Goal: Transaction & Acquisition: Book appointment/travel/reservation

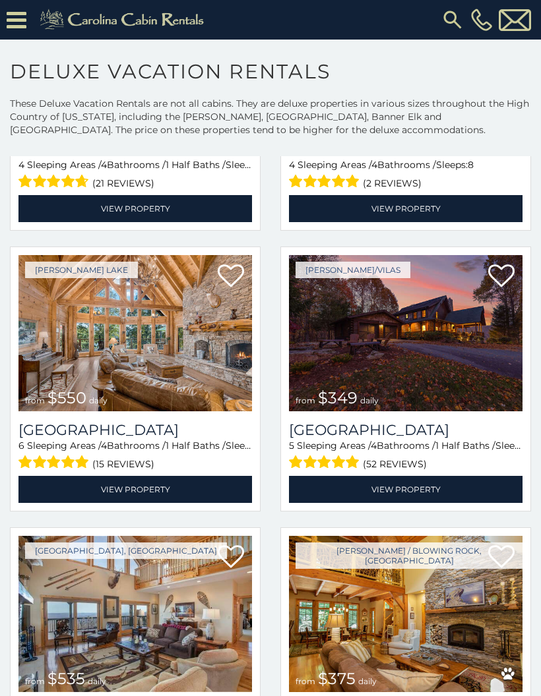
scroll to position [1656, 0]
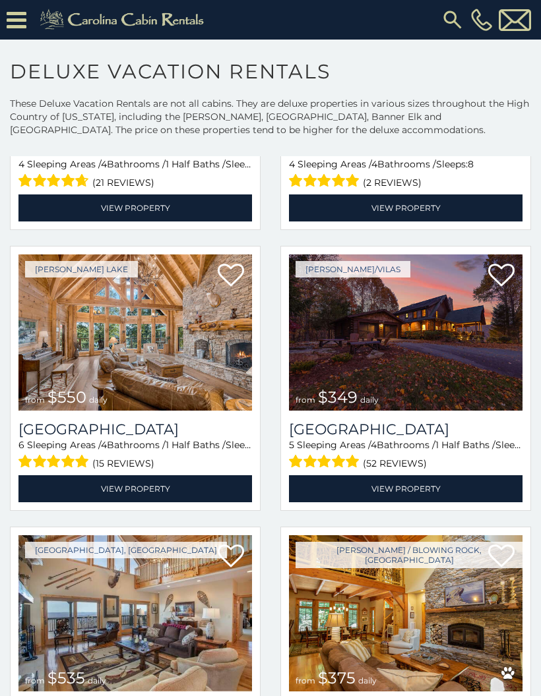
click at [187, 389] on img at bounding box center [134, 333] width 233 height 156
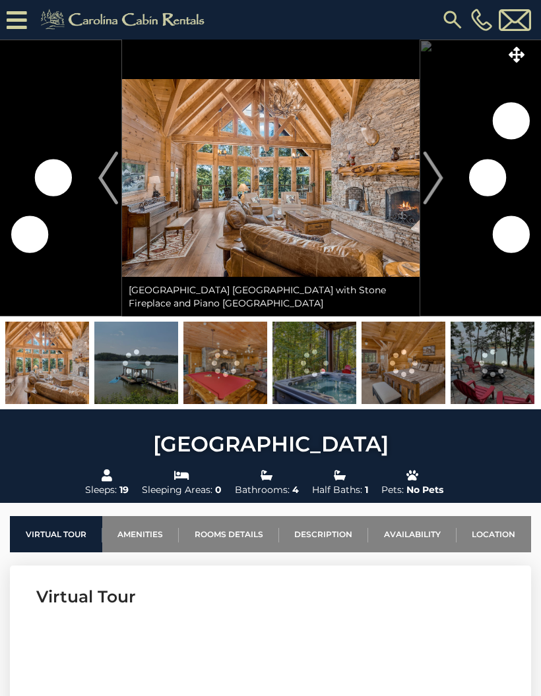
click at [427, 168] on img "Next" at bounding box center [433, 178] width 20 height 53
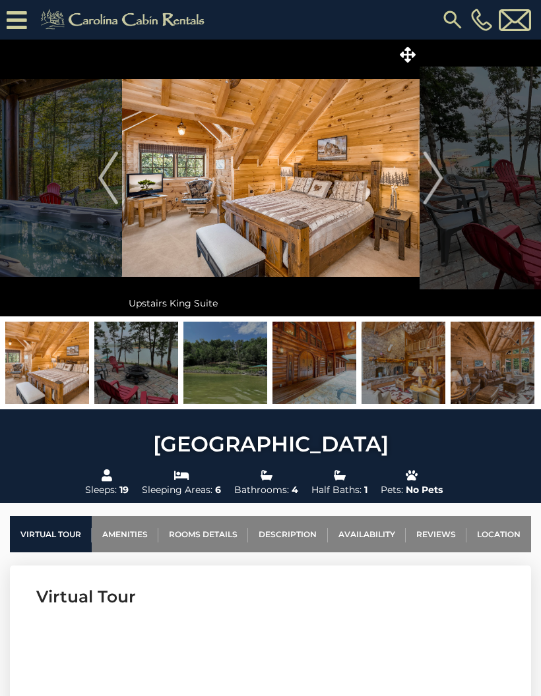
click at [434, 172] on img "Next" at bounding box center [433, 178] width 20 height 53
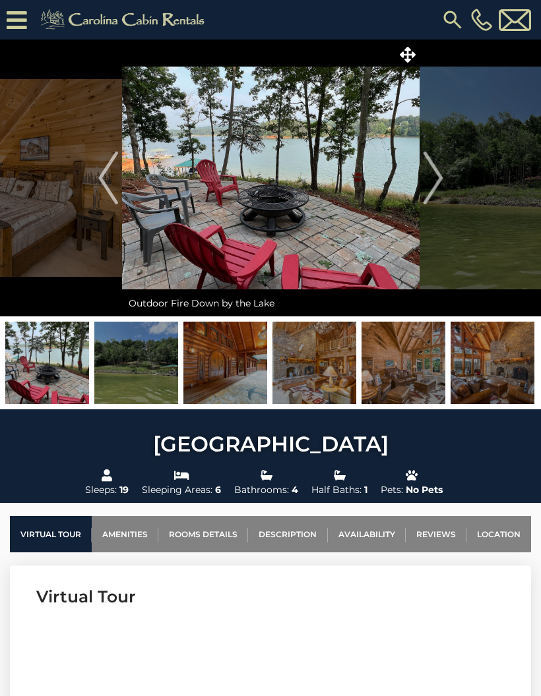
click at [240, 535] on link "Rooms Details" at bounding box center [203, 534] width 90 height 36
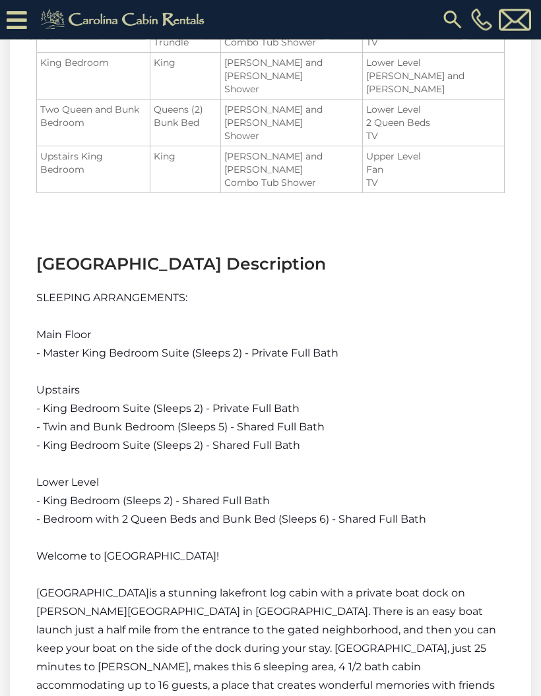
scroll to position [1900, 0]
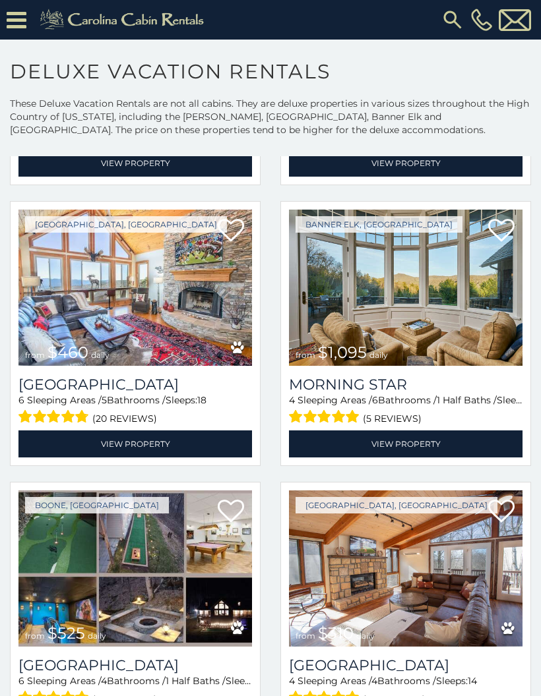
scroll to position [2546, 0]
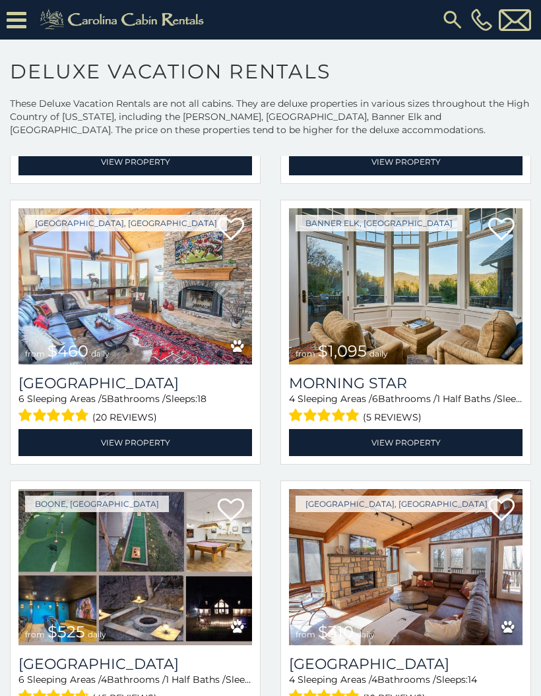
click at [232, 298] on img at bounding box center [134, 286] width 233 height 156
click at [506, 117] on p "These Deluxe Vacation Rentals are not all cabins. They are deluxe properties in…" at bounding box center [270, 123] width 541 height 53
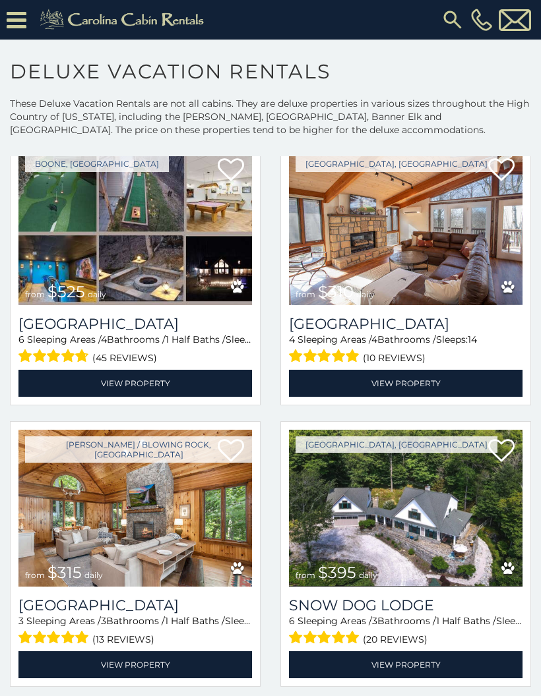
scroll to position [2921, 0]
